Goal: Check status: Check status

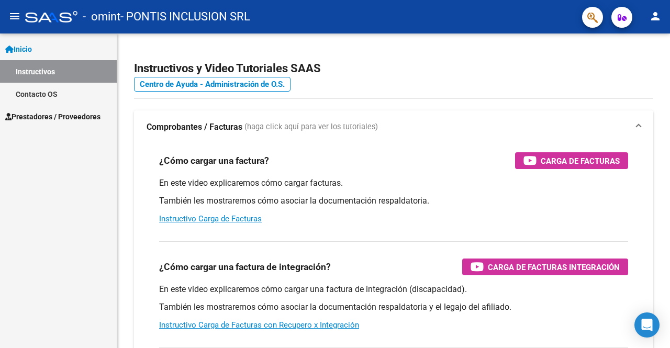
click at [76, 117] on span "Prestadores / Proveedores" at bounding box center [52, 117] width 95 height 12
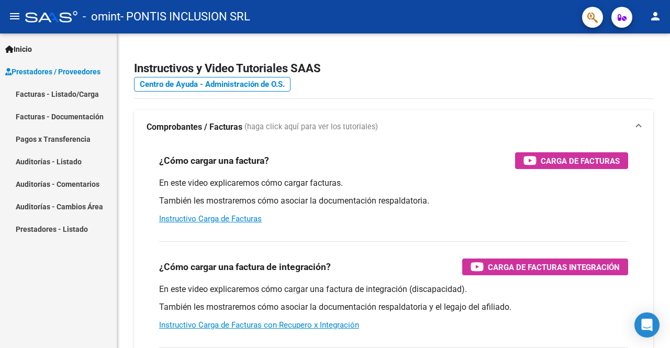
click at [67, 99] on link "Facturas - Listado/Carga" at bounding box center [58, 94] width 117 height 23
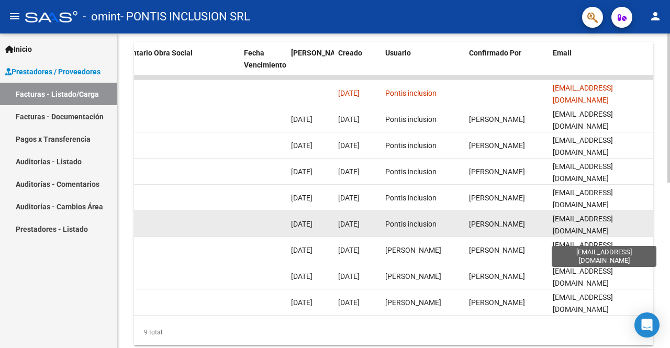
scroll to position [296, 0]
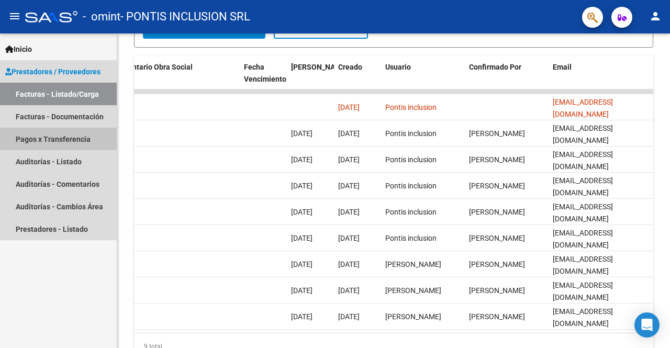
click at [35, 142] on link "Pagos x Transferencia" at bounding box center [58, 139] width 117 height 23
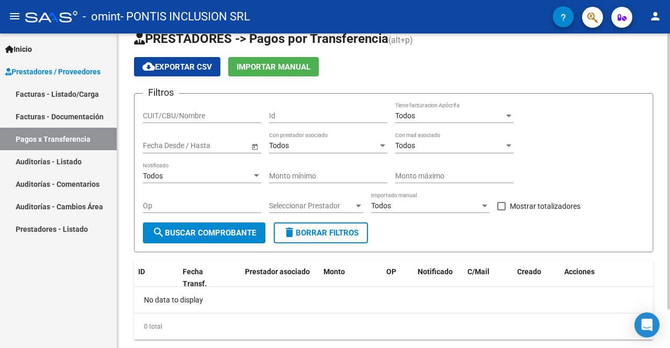
scroll to position [44, 0]
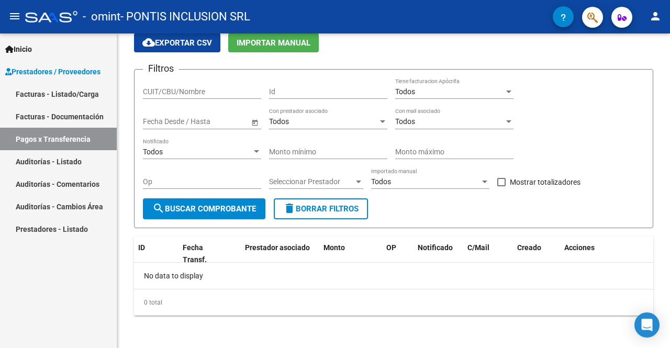
click at [74, 92] on link "Facturas - Listado/Carga" at bounding box center [58, 94] width 117 height 23
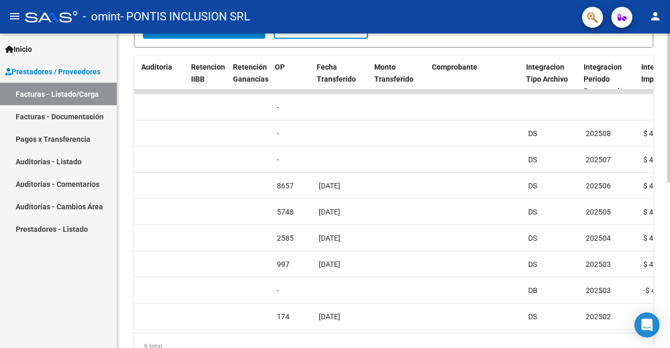
scroll to position [0, 741]
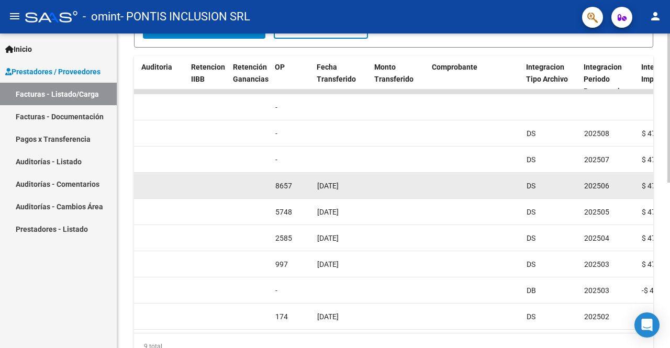
drag, startPoint x: 386, startPoint y: 183, endPoint x: 273, endPoint y: 185, distance: 112.5
click at [273, 185] on div "13655 Z99 - Sin Identificar Integración PONTIS INCLUSION SRL 30715267906 Factur…" at bounding box center [496, 186] width 2207 height 26
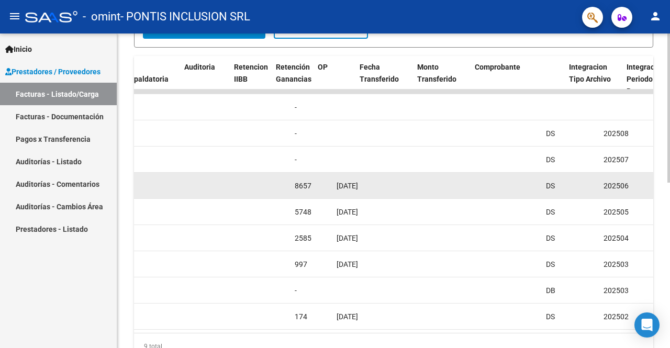
scroll to position [0, 738]
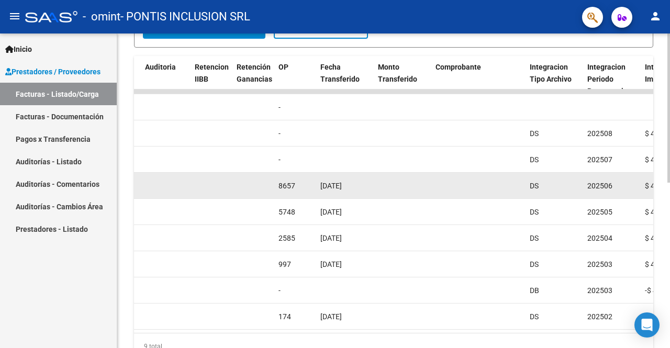
drag, startPoint x: 347, startPoint y: 187, endPoint x: 380, endPoint y: 192, distance: 33.9
click at [381, 192] on div "13655 Z99 - Sin Identificar Integración PONTIS INCLUSION SRL 30715267906 Factur…" at bounding box center [499, 186] width 2207 height 26
click at [378, 193] on datatable-body-cell at bounding box center [403, 186] width 58 height 26
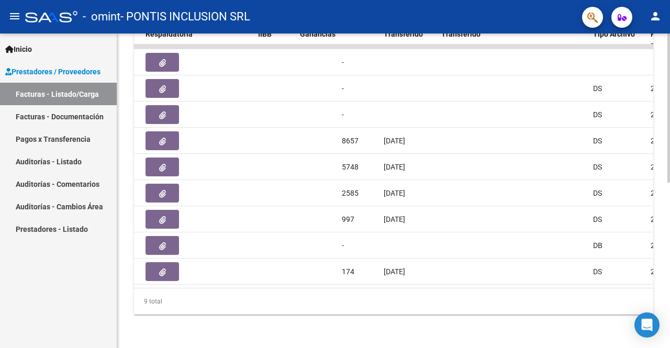
scroll to position [0, 670]
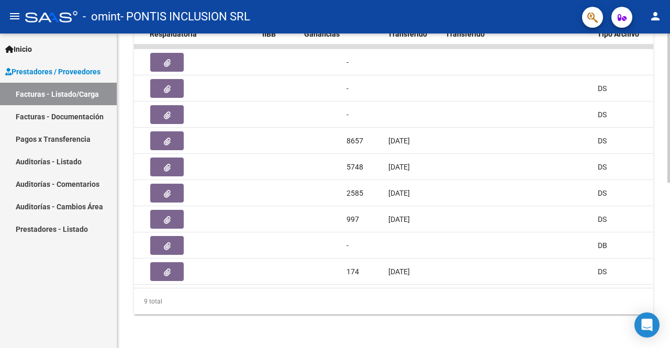
drag, startPoint x: 383, startPoint y: 289, endPoint x: 408, endPoint y: 286, distance: 24.8
click at [408, 287] on div "ID CAE Facturado x Orden De Area Razón Social CPBT Monto Fecha Cpbt Días desde …" at bounding box center [393, 163] width 519 height 304
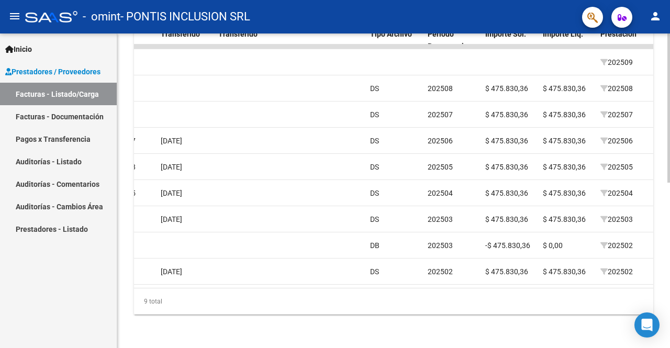
scroll to position [0, 906]
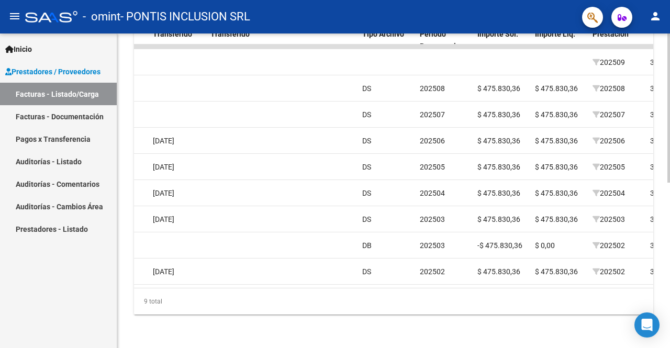
click at [504, 326] on div "Video tutorial PRESTADORES -> Listado de CPBTs Emitidos por Prestadores / Prove…" at bounding box center [393, 20] width 553 height 656
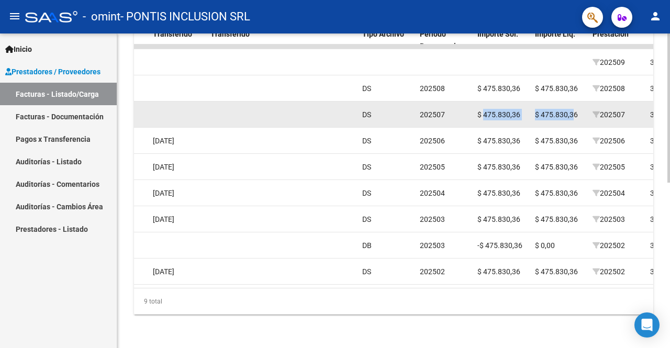
drag, startPoint x: 573, startPoint y: 107, endPoint x: 484, endPoint y: 107, distance: 89.0
click at [484, 107] on div "17064 Z99 - Sin Identificar Integración PONTIS INCLUSION SRL 30715267906 Factur…" at bounding box center [331, 115] width 2207 height 26
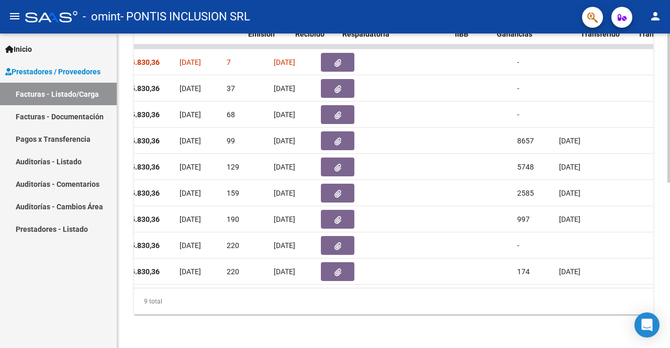
scroll to position [0, 463]
